Goal: Navigation & Orientation: Find specific page/section

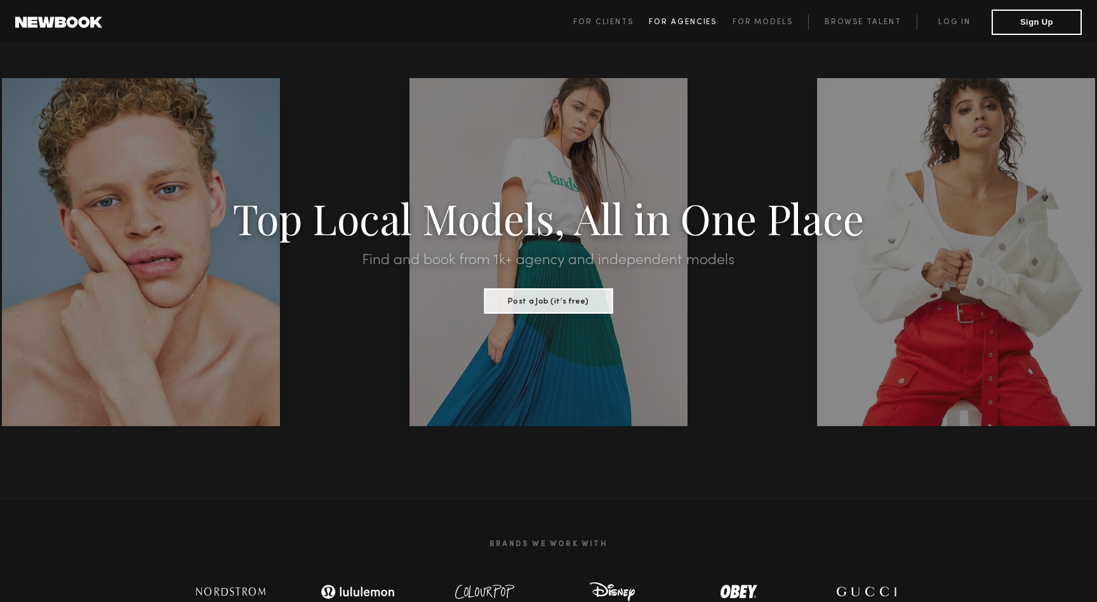
click at [695, 19] on span "For Agencies" at bounding box center [683, 22] width 68 height 8
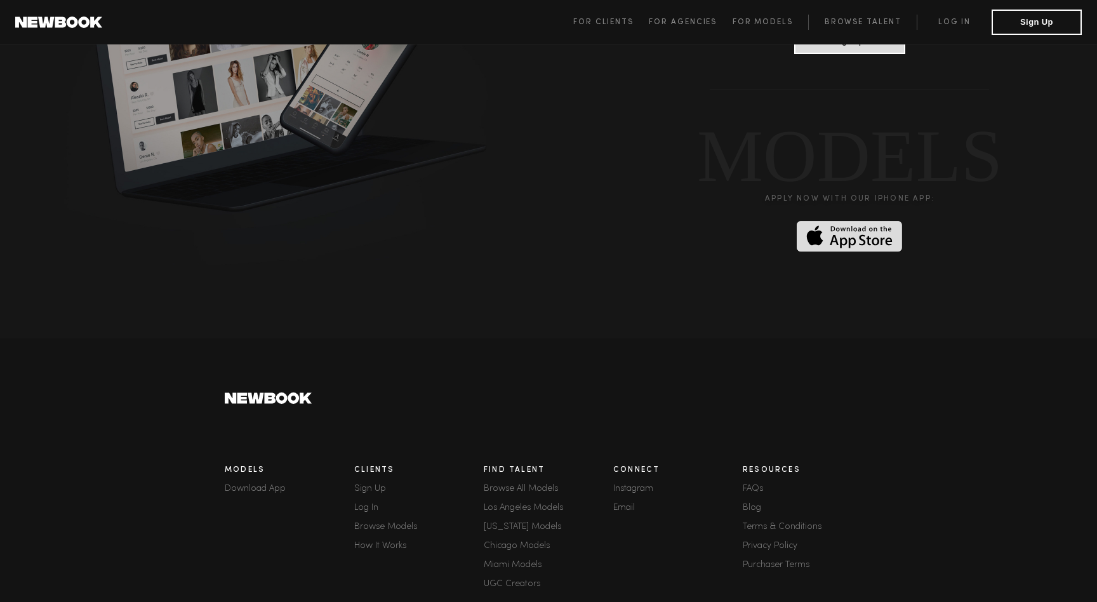
scroll to position [3337, 0]
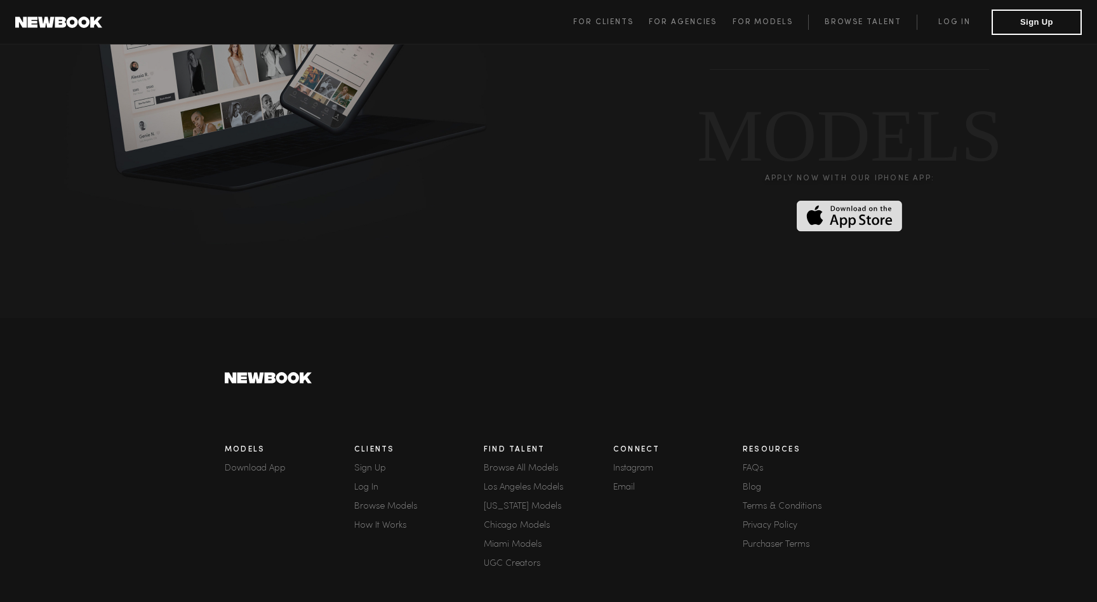
click at [400, 502] on link "Browse Models" at bounding box center [419, 506] width 130 height 9
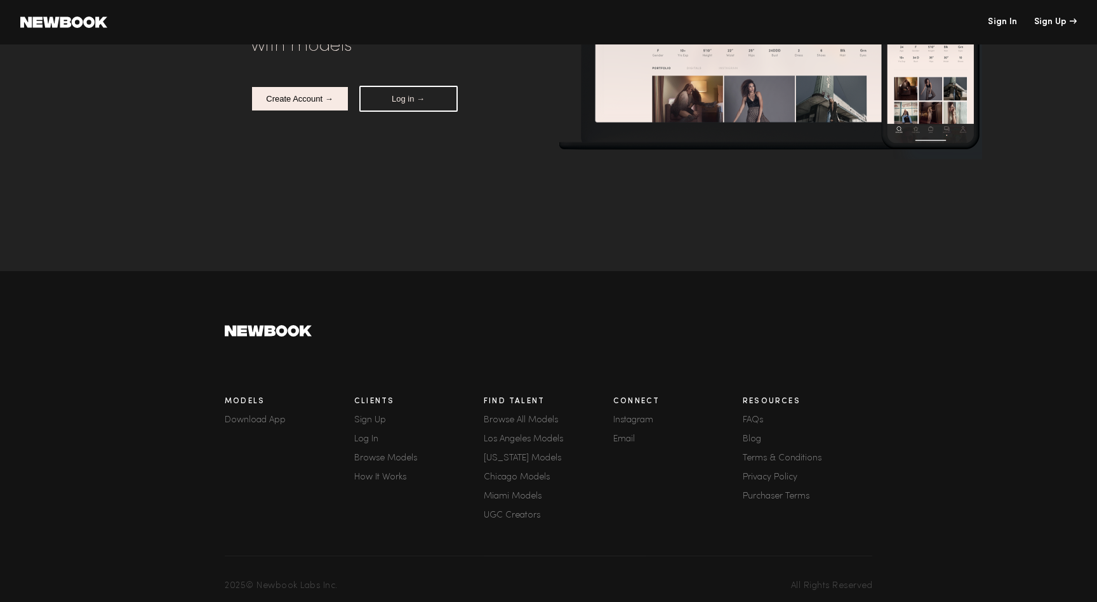
scroll to position [159, 0]
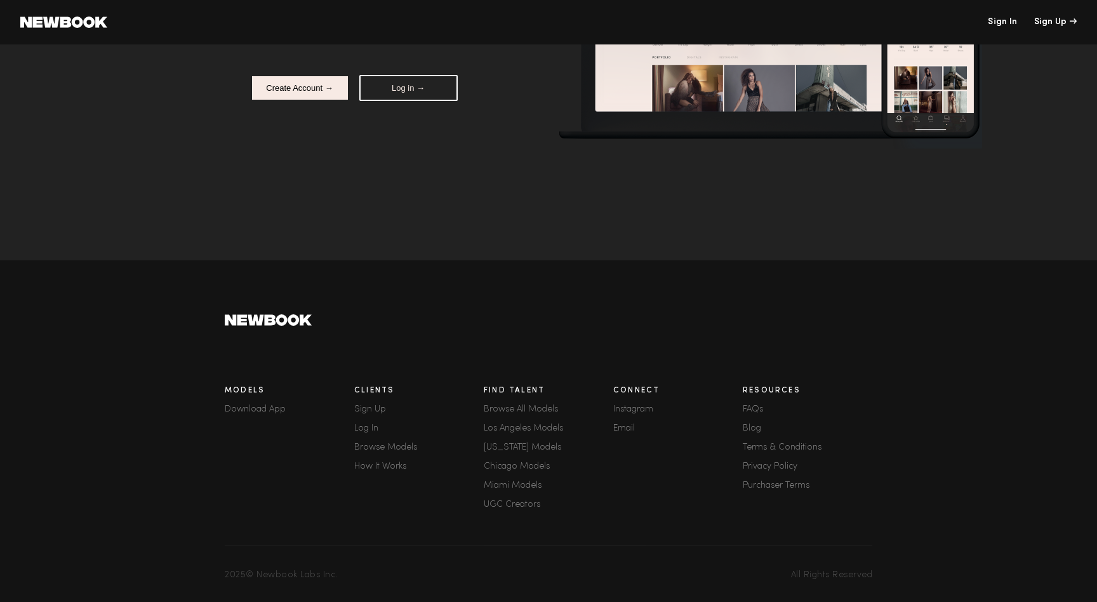
click at [394, 447] on link "Browse Models" at bounding box center [419, 447] width 130 height 9
click at [370, 444] on link "Browse Models" at bounding box center [419, 447] width 130 height 9
click at [389, 446] on link "Browse Models" at bounding box center [419, 447] width 130 height 9
click at [400, 447] on link "Browse Models" at bounding box center [419, 447] width 130 height 9
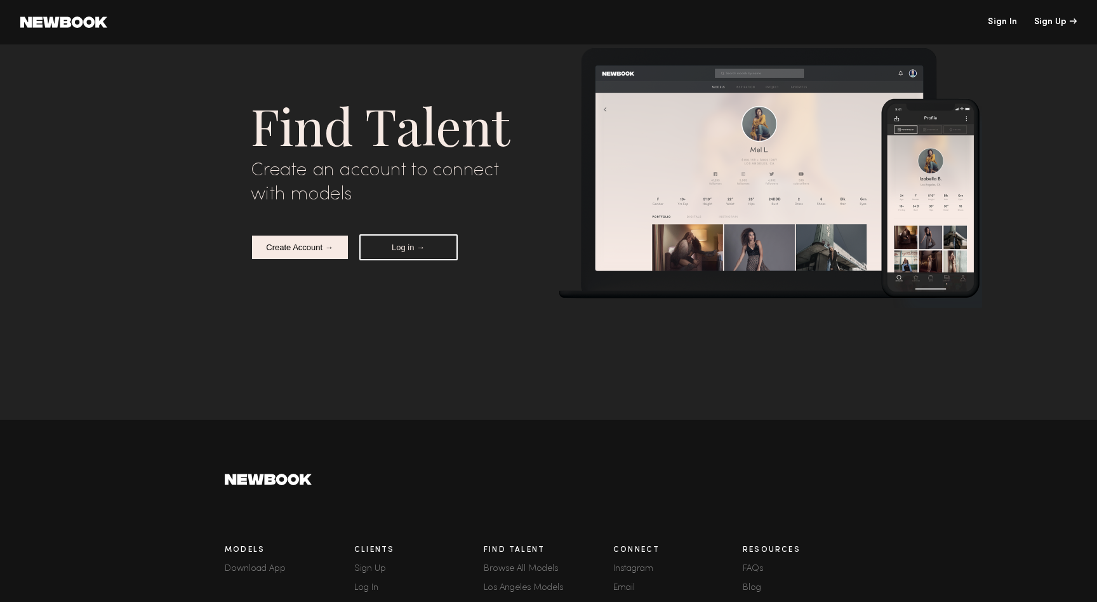
scroll to position [159, 0]
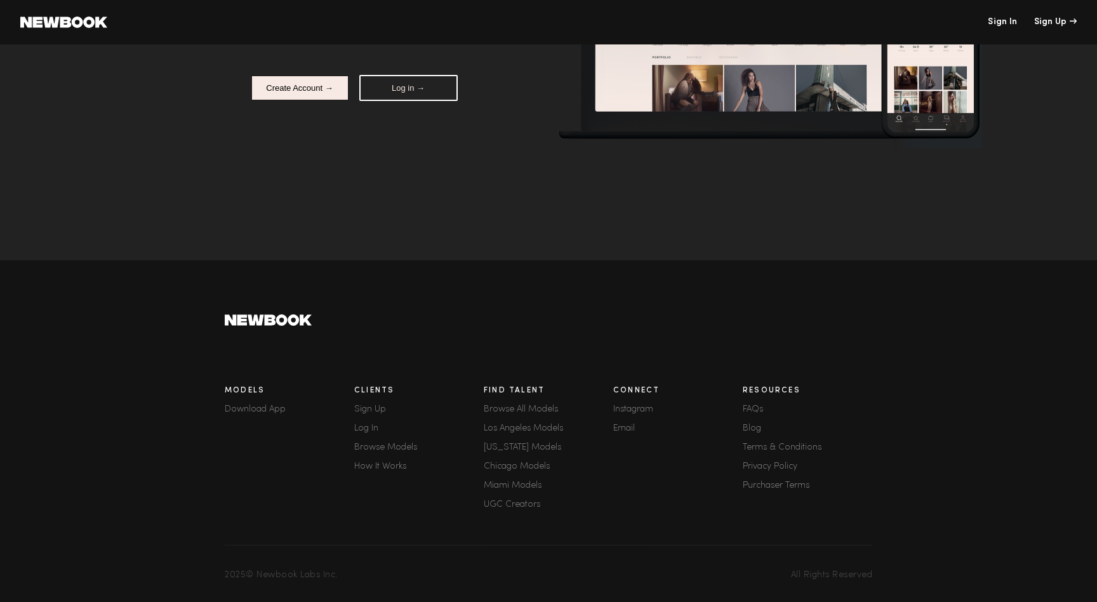
click at [362, 451] on div "Clients Sign Up Log In Browse Models How It Works" at bounding box center [419, 449] width 130 height 140
click at [359, 441] on div "Clients Sign Up Log In Browse Models How It Works" at bounding box center [419, 449] width 130 height 140
click at [363, 443] on link "Browse Models" at bounding box center [419, 447] width 130 height 9
click at [373, 449] on link "Browse Models" at bounding box center [419, 447] width 130 height 9
click at [395, 444] on link "Browse Models" at bounding box center [419, 447] width 130 height 9
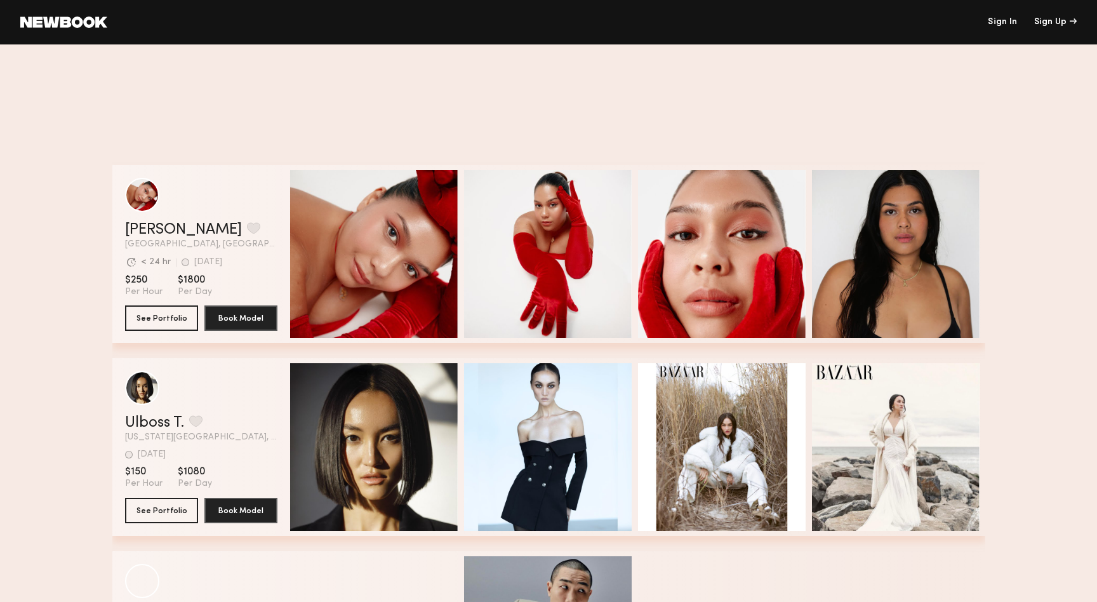
scroll to position [1578, 0]
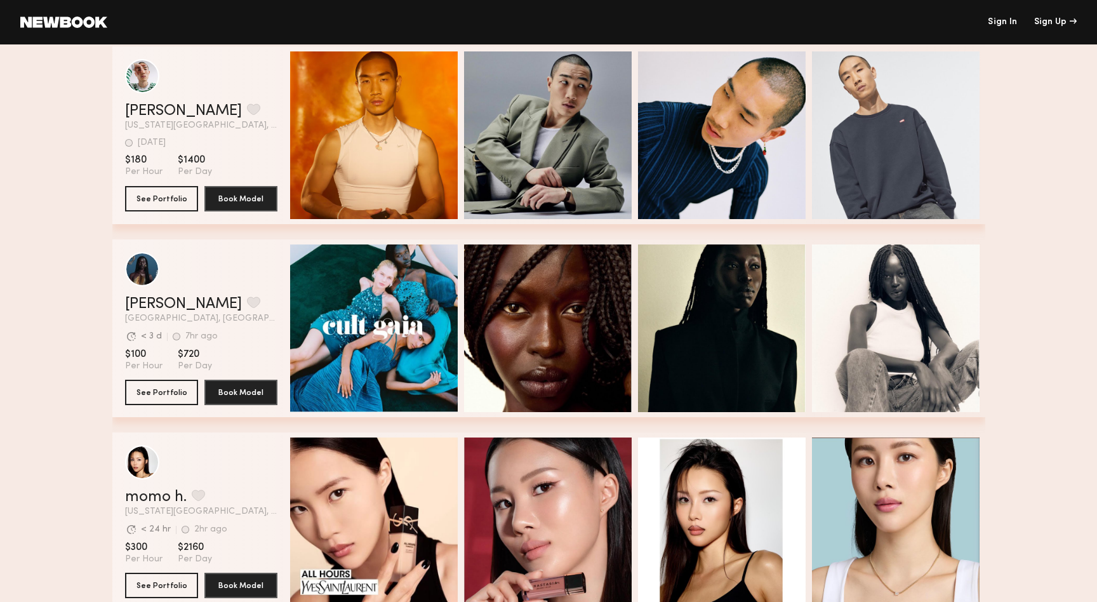
click at [150, 537] on section "momo h. Favorite [US_STATE][GEOGRAPHIC_DATA], [GEOGRAPHIC_DATA] [GEOGRAPHIC_DAT…" at bounding box center [201, 521] width 152 height 178
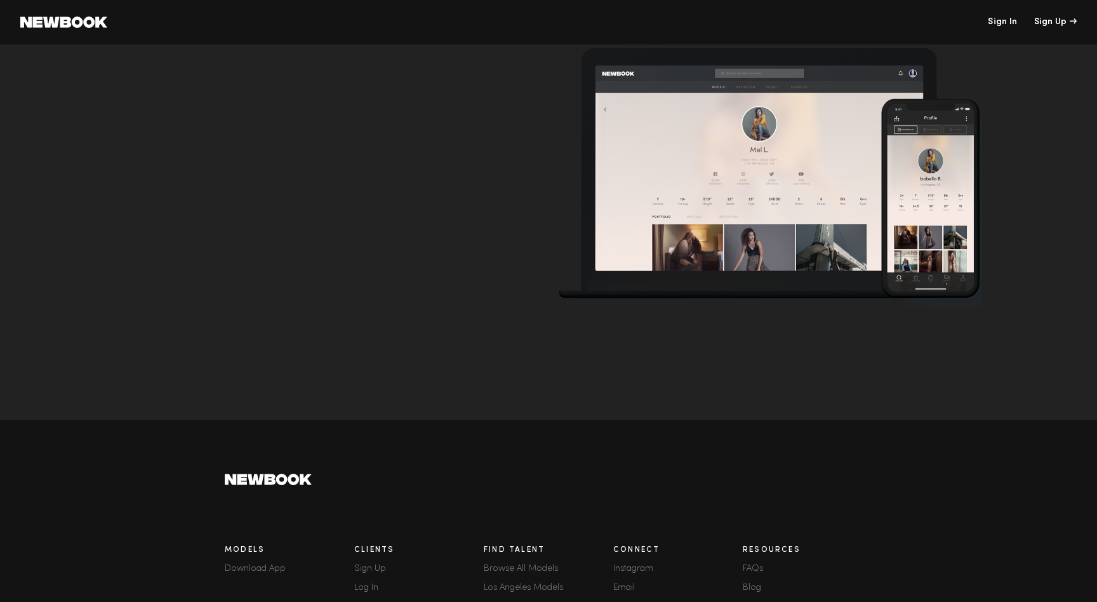
scroll to position [159, 0]
